Goal: Navigation & Orientation: Find specific page/section

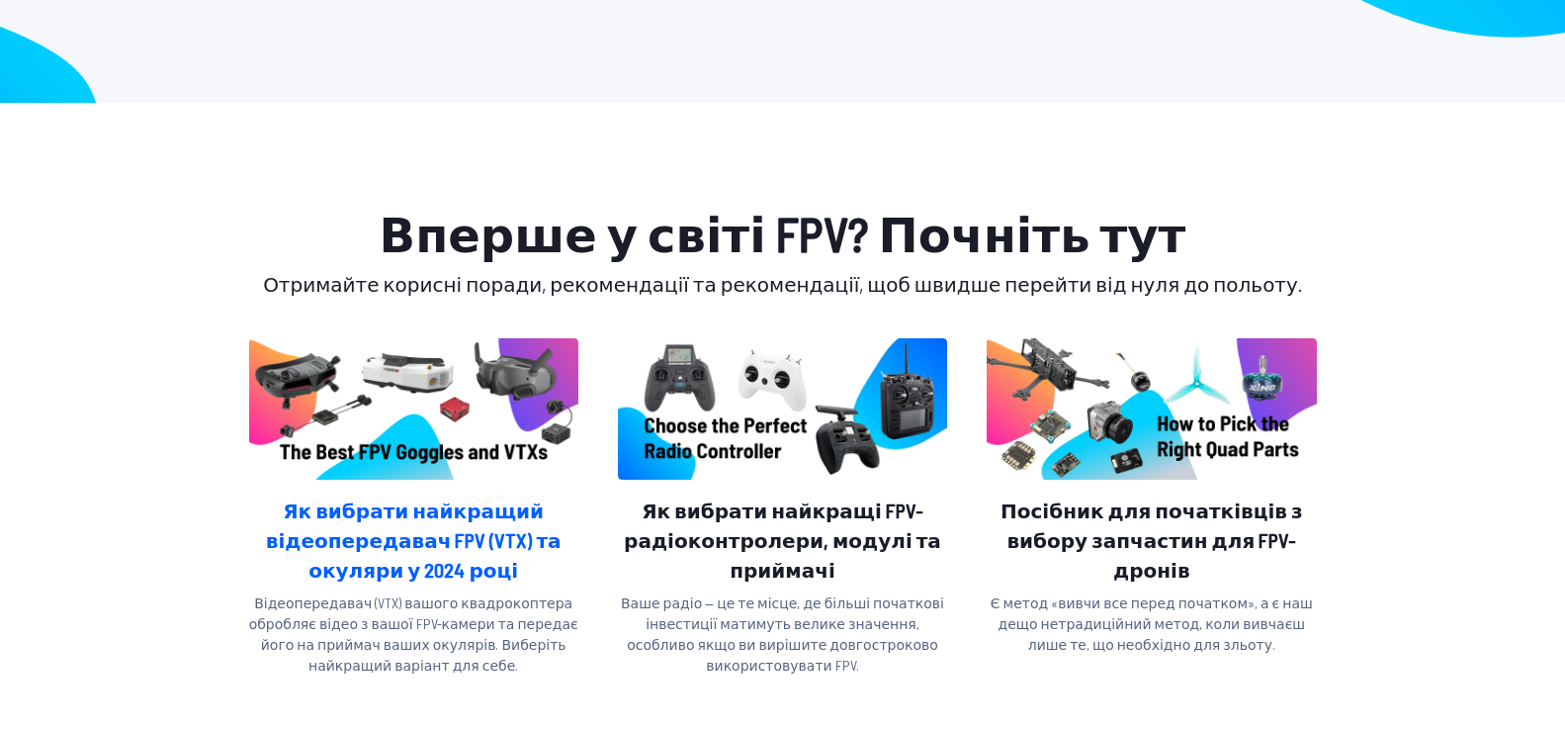
scroll to position [99, 0]
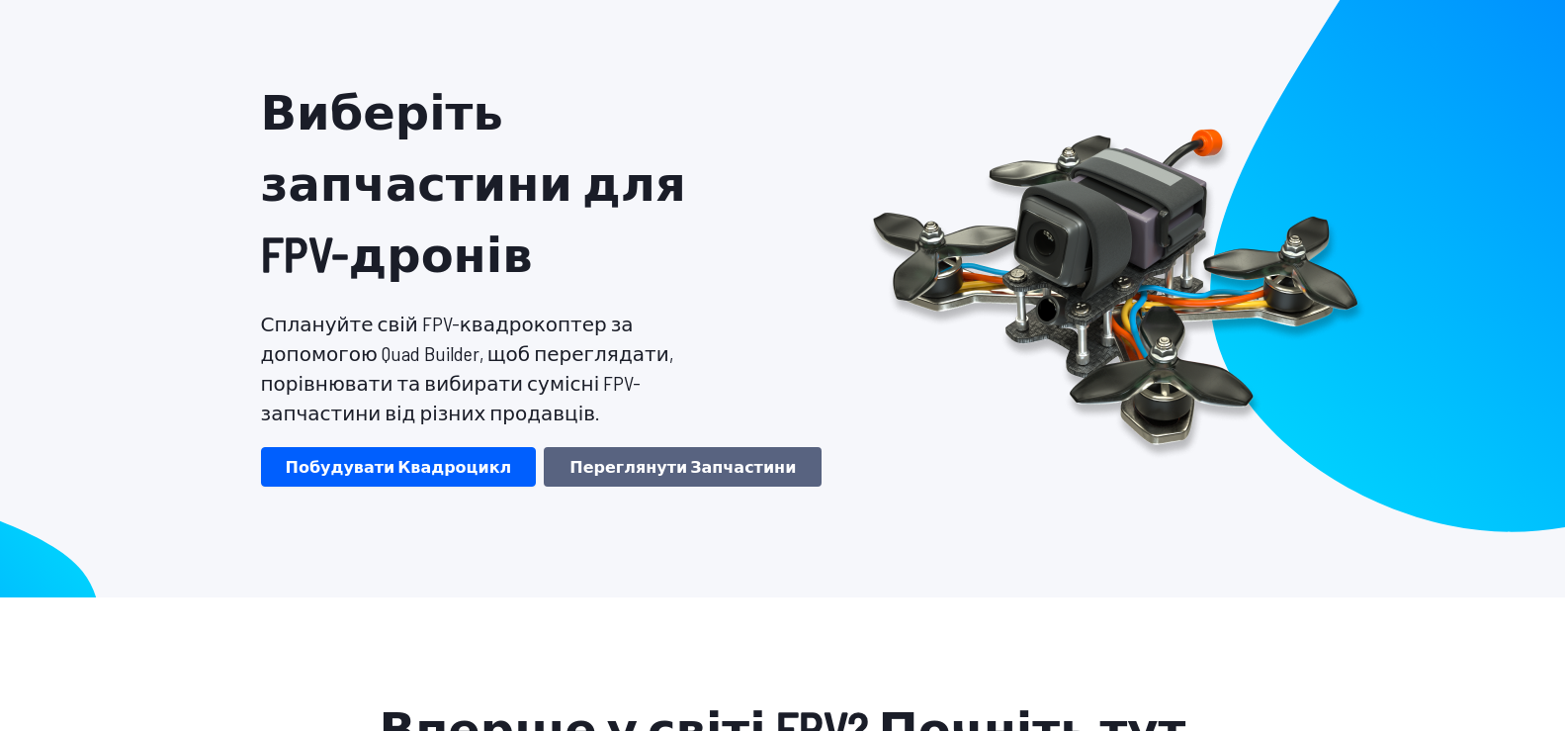
click at [570, 457] on font "Переглянути запчастини" at bounding box center [683, 466] width 226 height 19
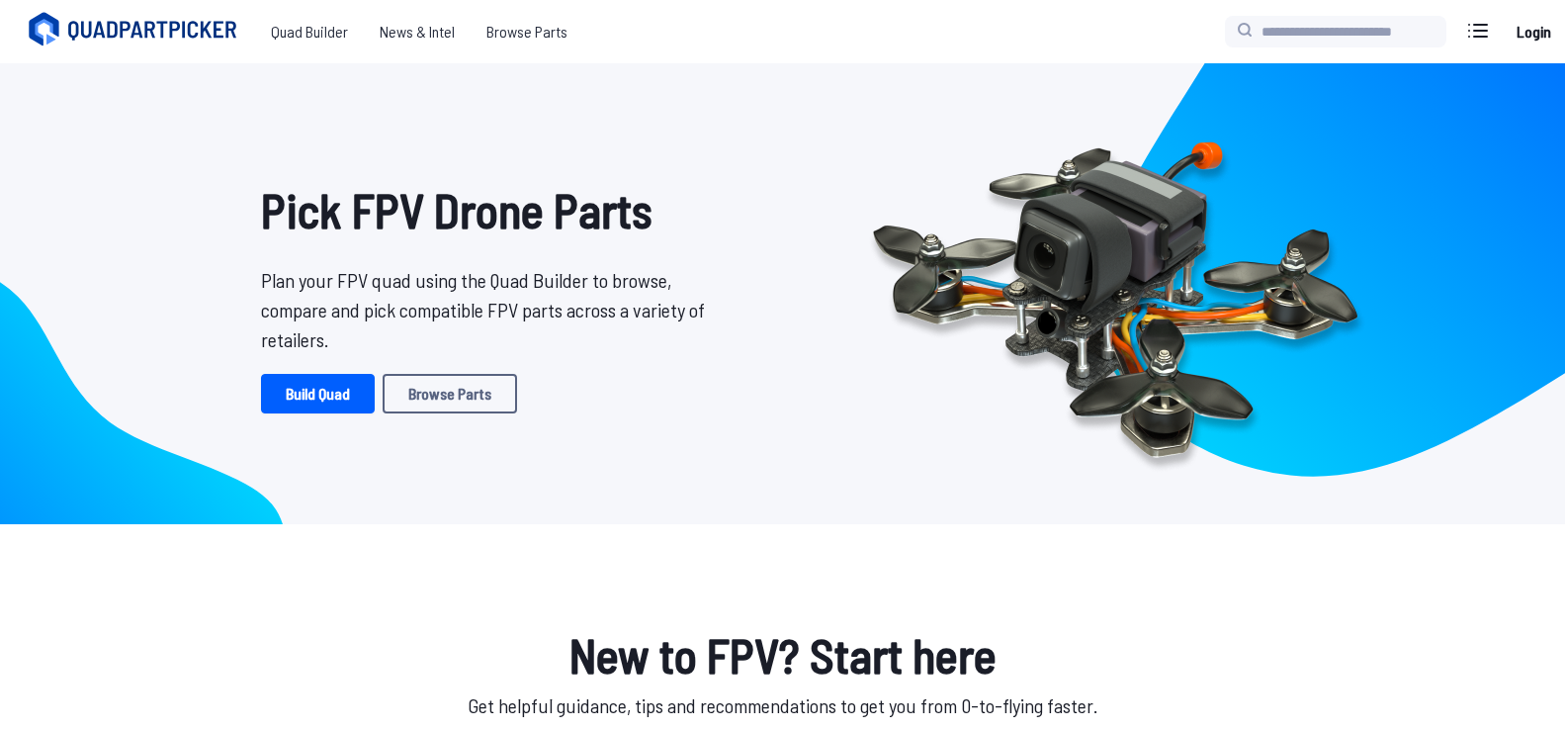
scroll to position [99, 0]
